Goal: Information Seeking & Learning: Learn about a topic

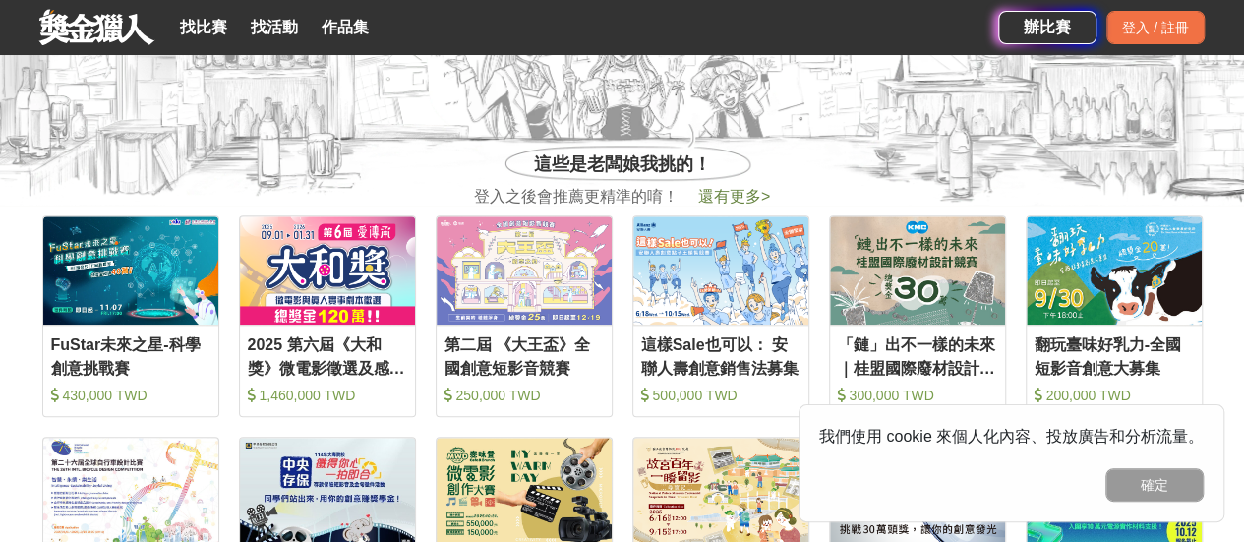
scroll to position [688, 0]
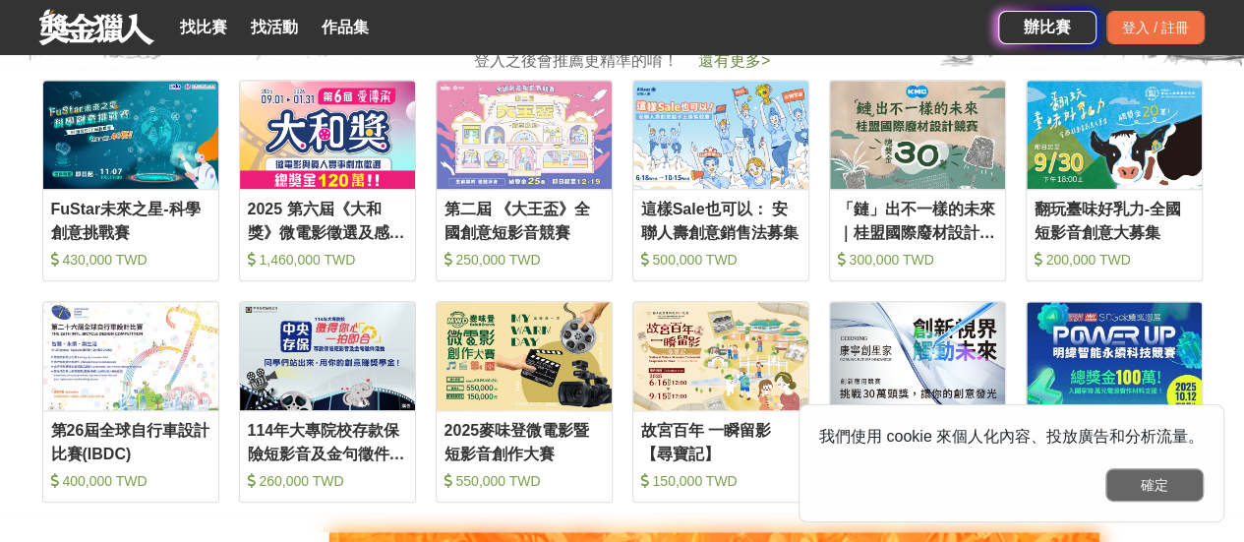
click at [1183, 483] on button "確定" at bounding box center [1154, 484] width 98 height 33
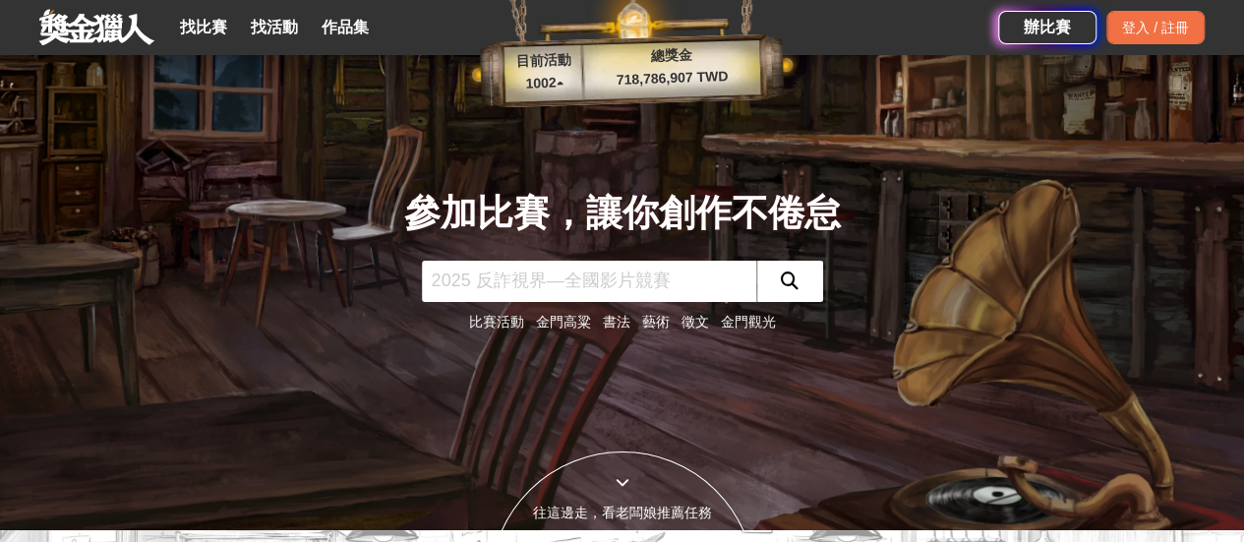
scroll to position [0, 0]
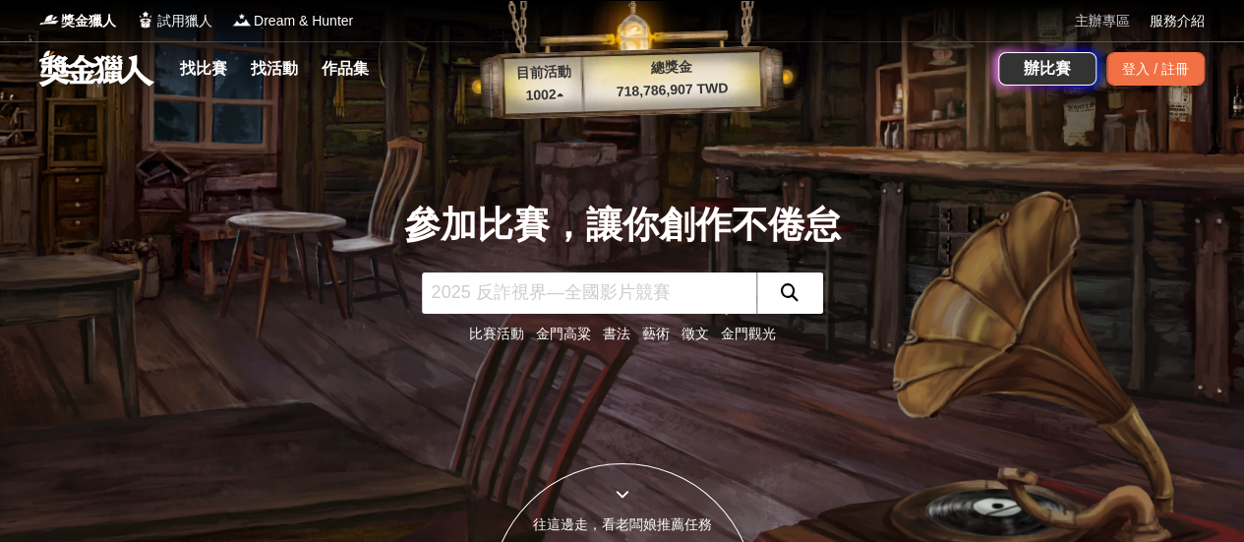
click at [1121, 23] on link "主辦專區" at bounding box center [1101, 21] width 55 height 21
click at [1160, 73] on div "登入 / 註冊" at bounding box center [1155, 68] width 98 height 33
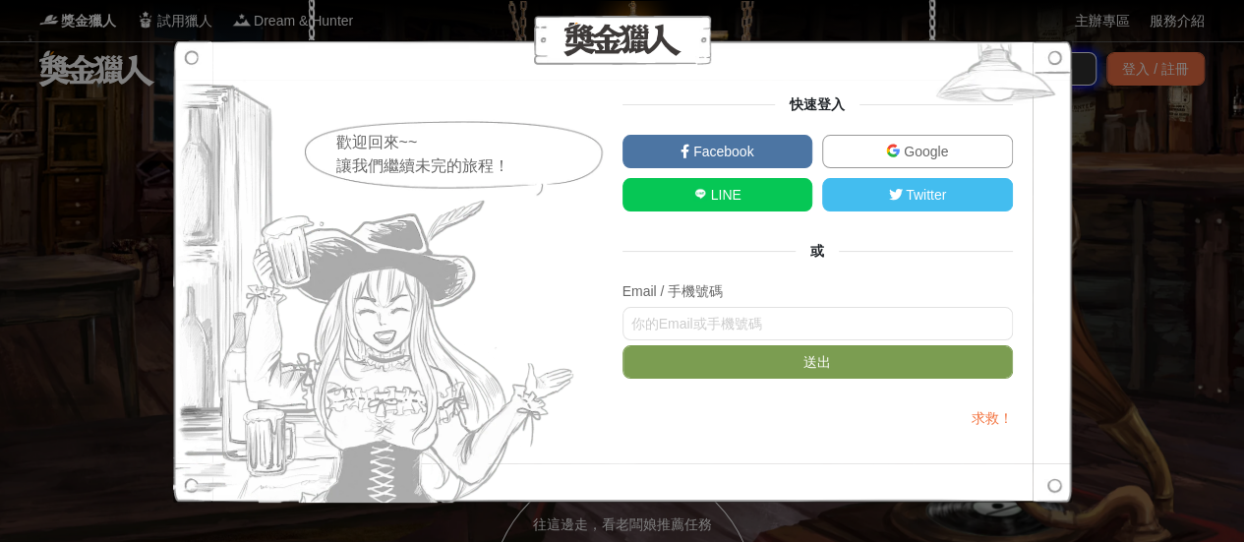
click at [934, 144] on span "Google" at bounding box center [924, 152] width 48 height 16
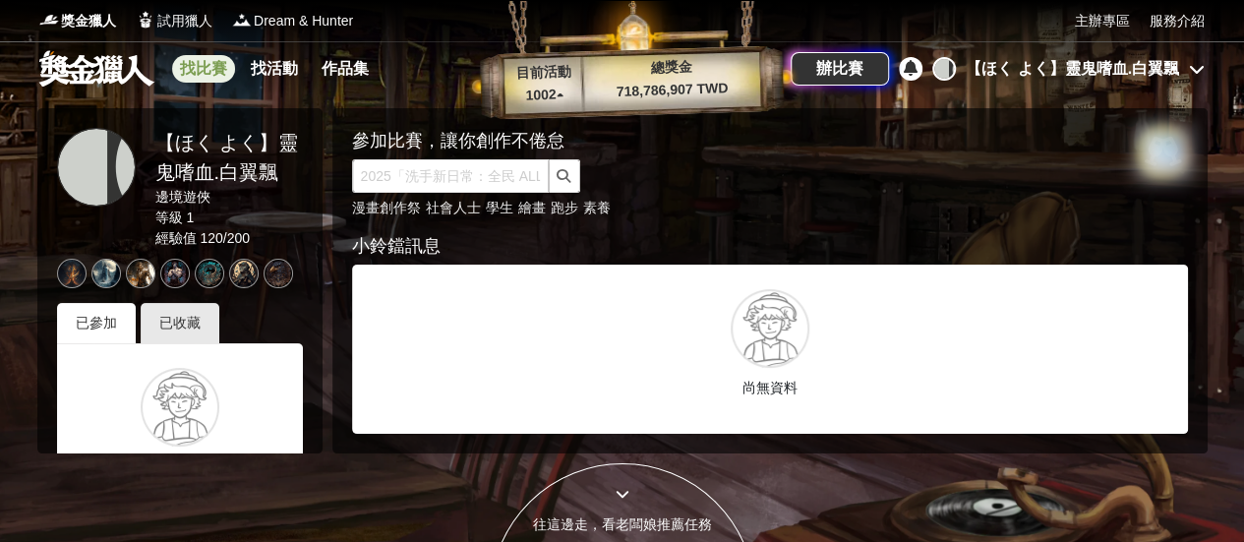
click at [223, 78] on link "找比賽" at bounding box center [203, 69] width 63 height 28
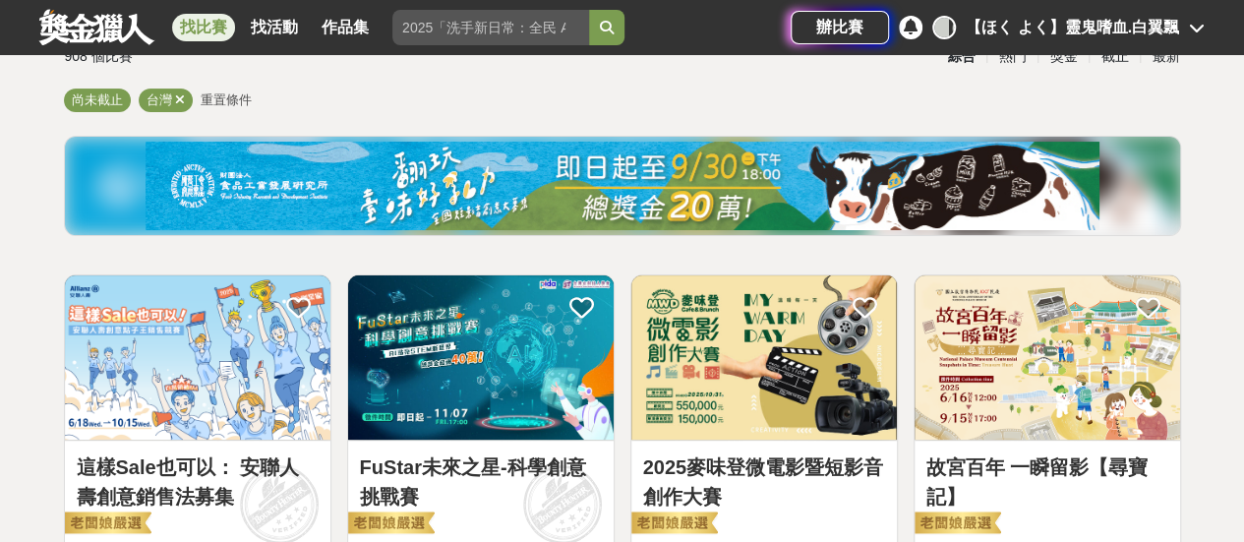
scroll to position [98, 0]
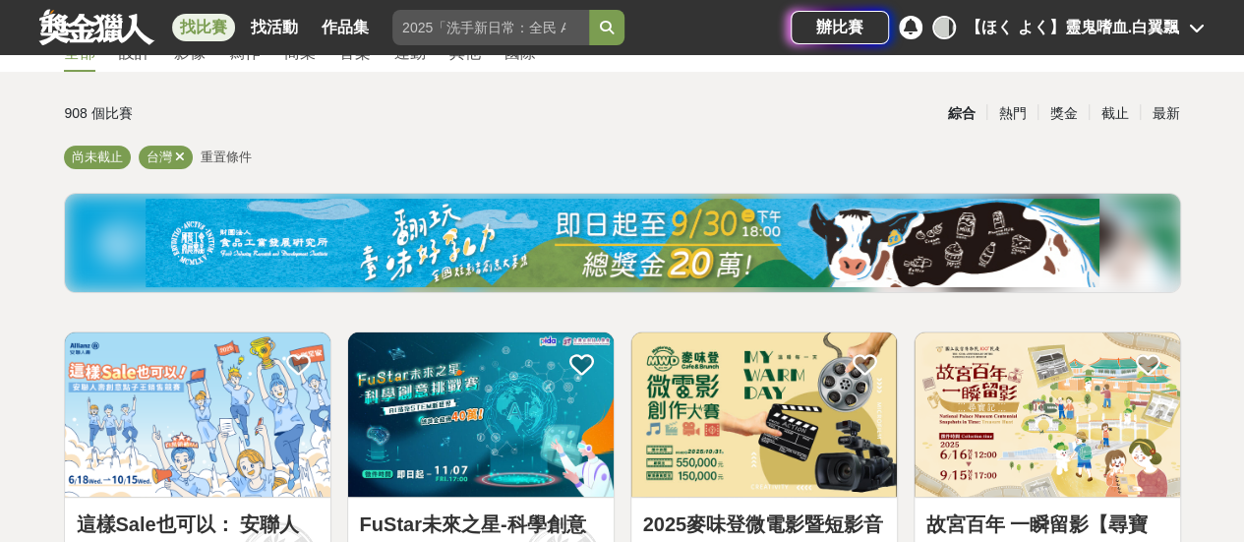
click at [179, 157] on icon at bounding box center [180, 156] width 10 height 13
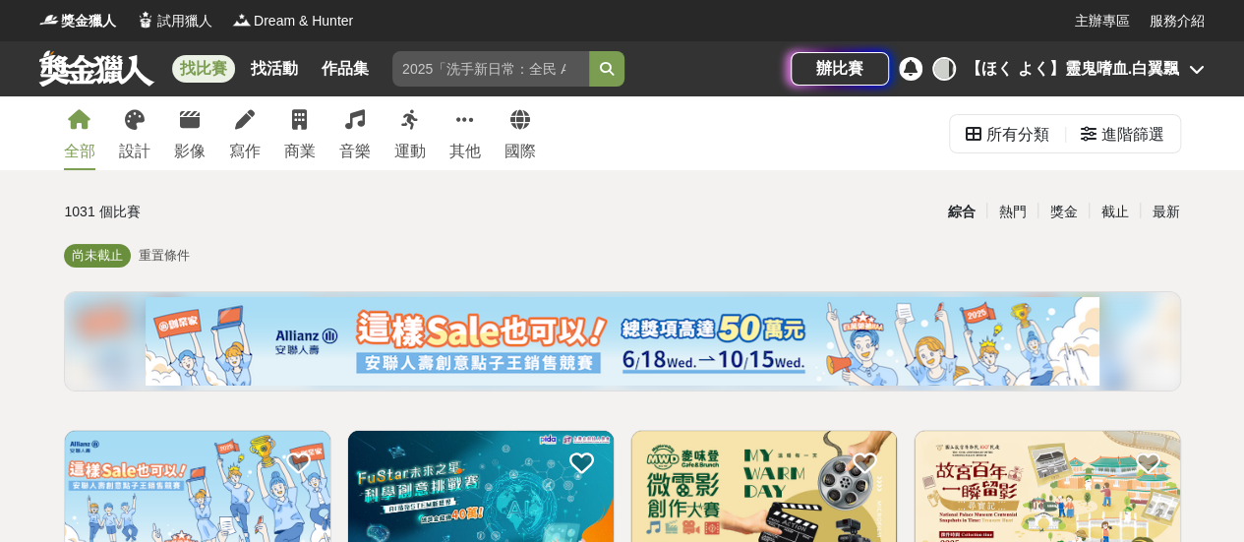
click at [120, 253] on span "尚未截止" at bounding box center [97, 255] width 51 height 15
click at [189, 253] on div "尚未截止 重置條件" at bounding box center [622, 259] width 1117 height 31
click at [175, 255] on span "重置條件" at bounding box center [164, 255] width 51 height 15
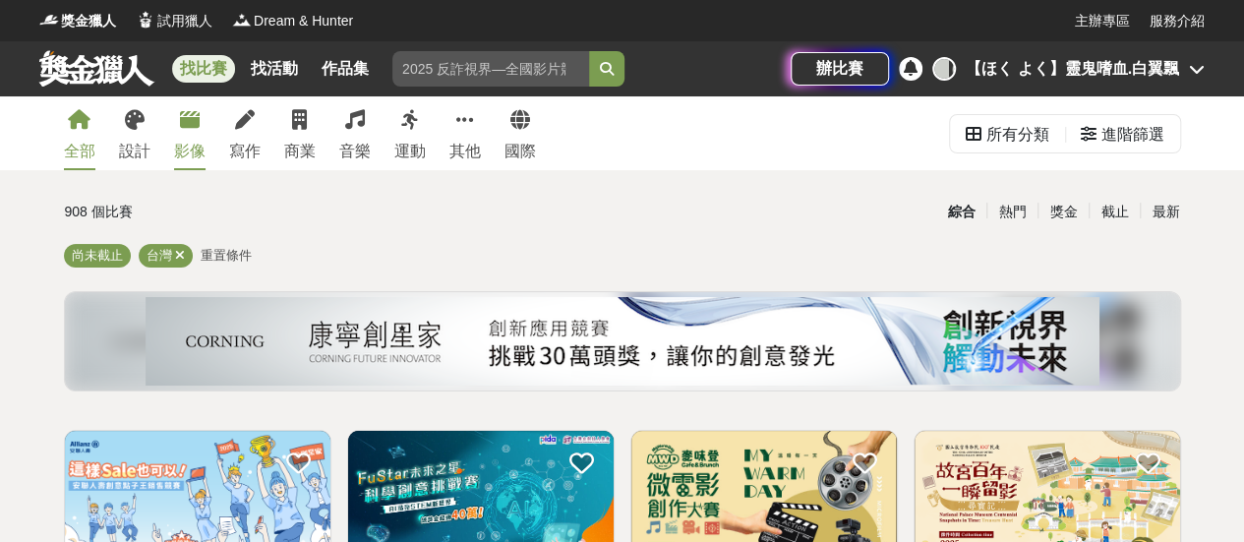
click at [183, 148] on div "影像" at bounding box center [189, 152] width 31 height 24
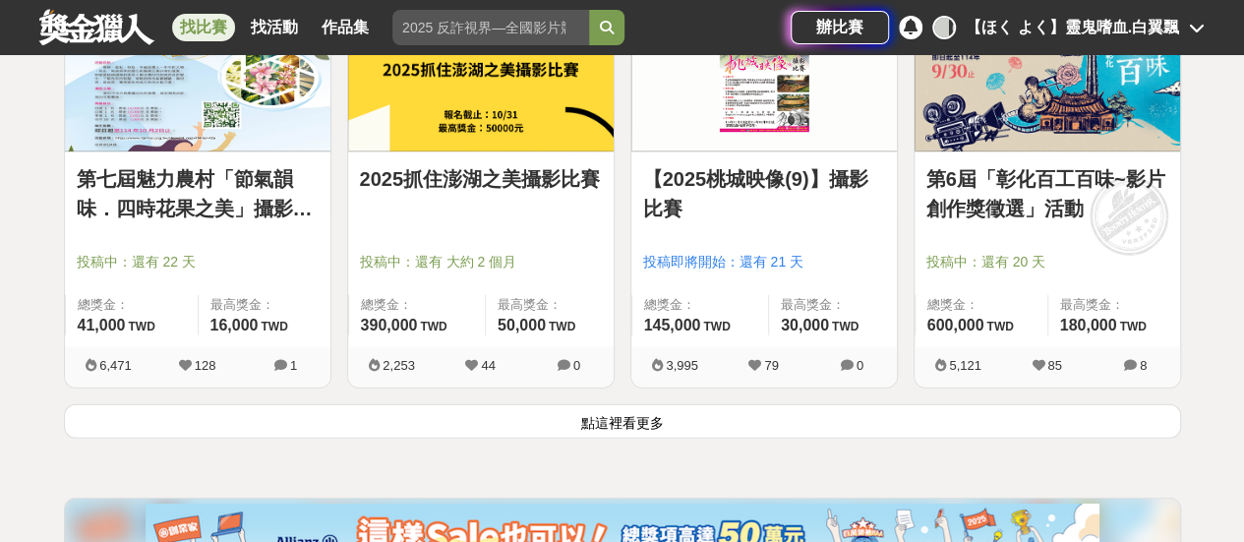
scroll to position [2646, 0]
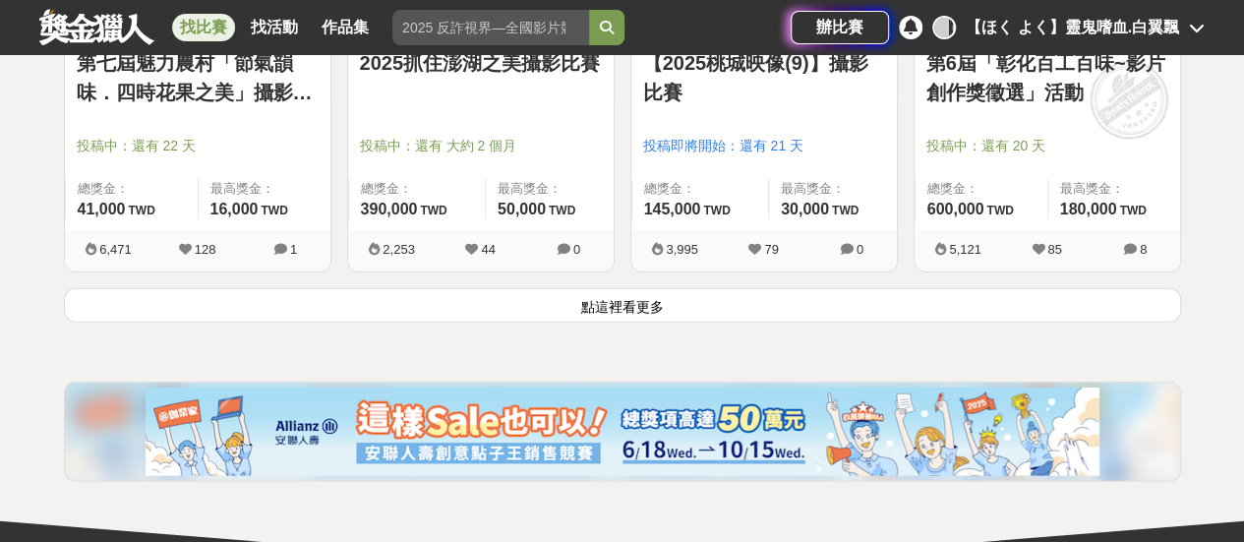
click at [704, 306] on button "點這裡看更多" at bounding box center [622, 305] width 1117 height 34
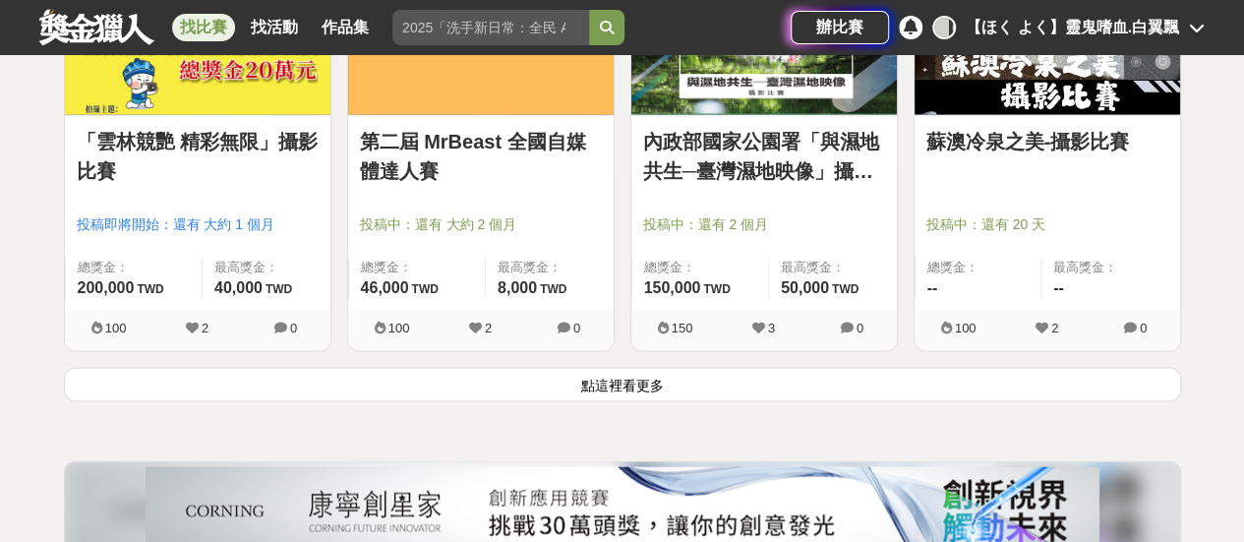
scroll to position [5053, 0]
